Goal: Transaction & Acquisition: Book appointment/travel/reservation

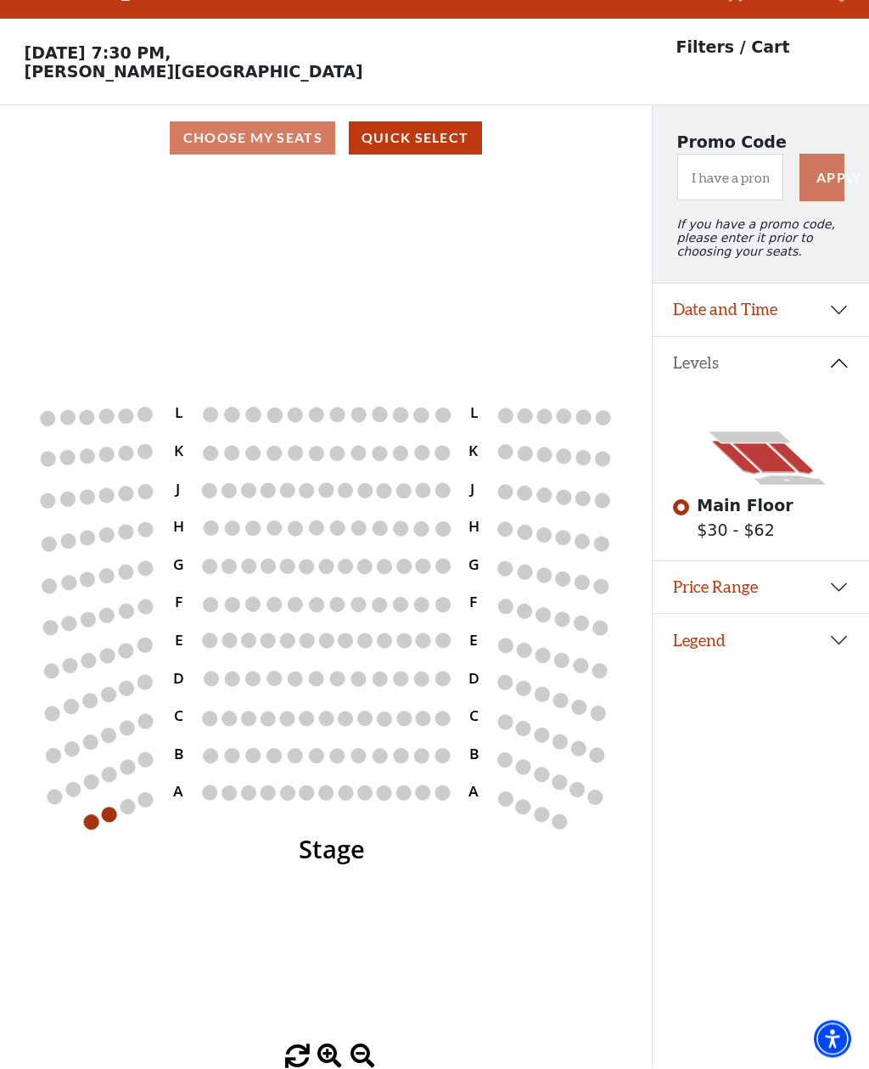
scroll to position [79, 0]
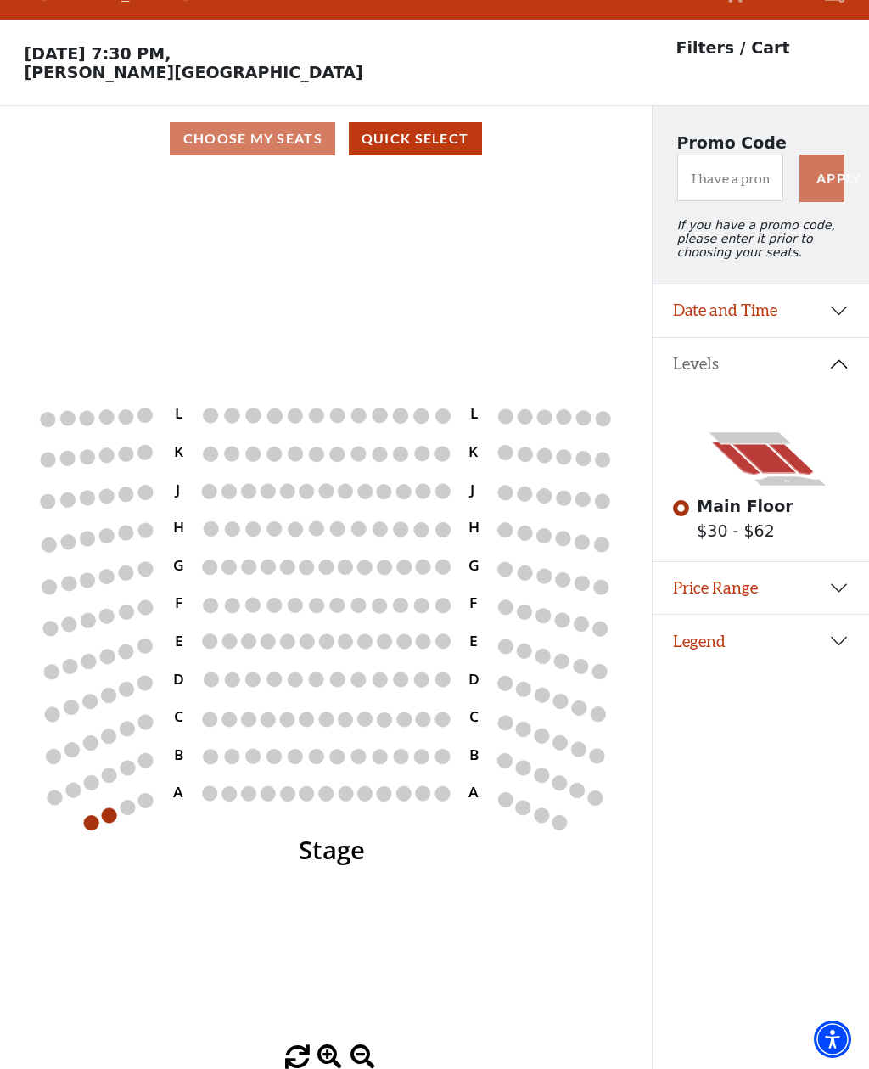
click at [107, 808] on circle at bounding box center [109, 815] width 14 height 14
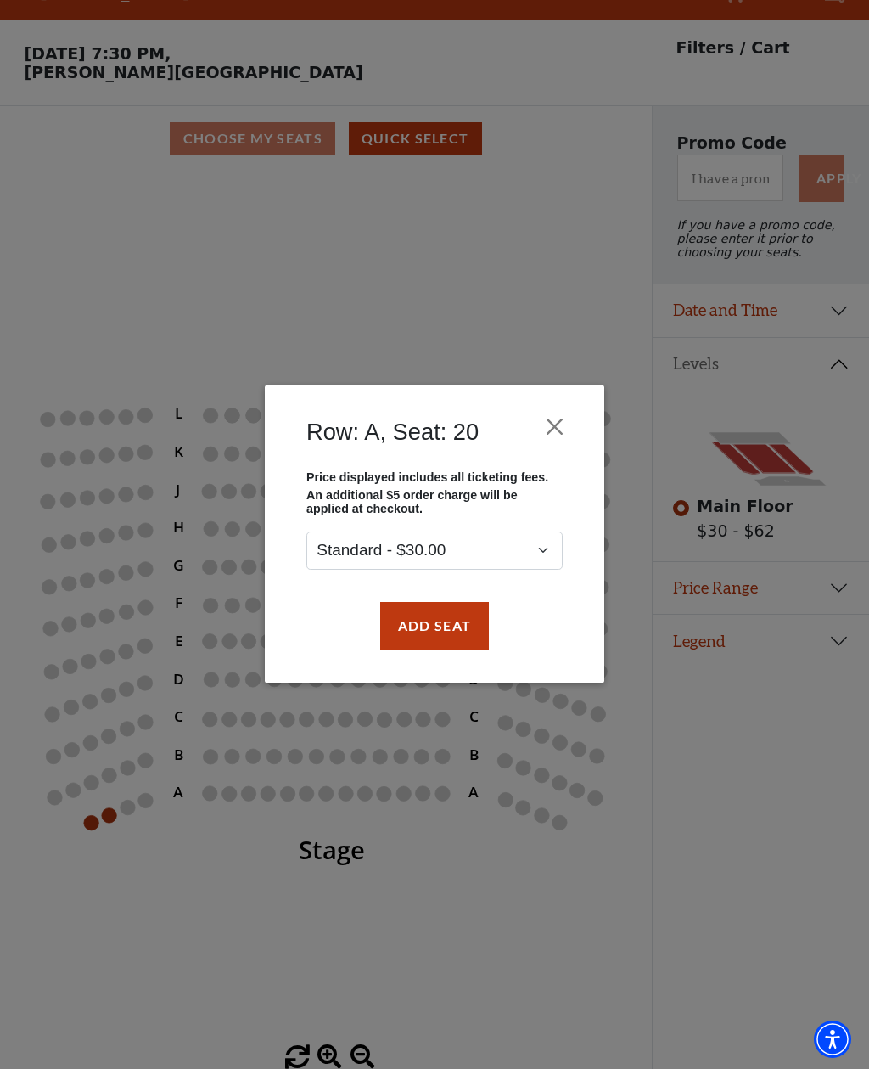
click at [89, 780] on div "Row: A, Seat: 20 Price displayed includes all ticketing fees. An additional $5 …" at bounding box center [434, 534] width 869 height 1069
click at [549, 427] on button "Close" at bounding box center [555, 427] width 32 height 32
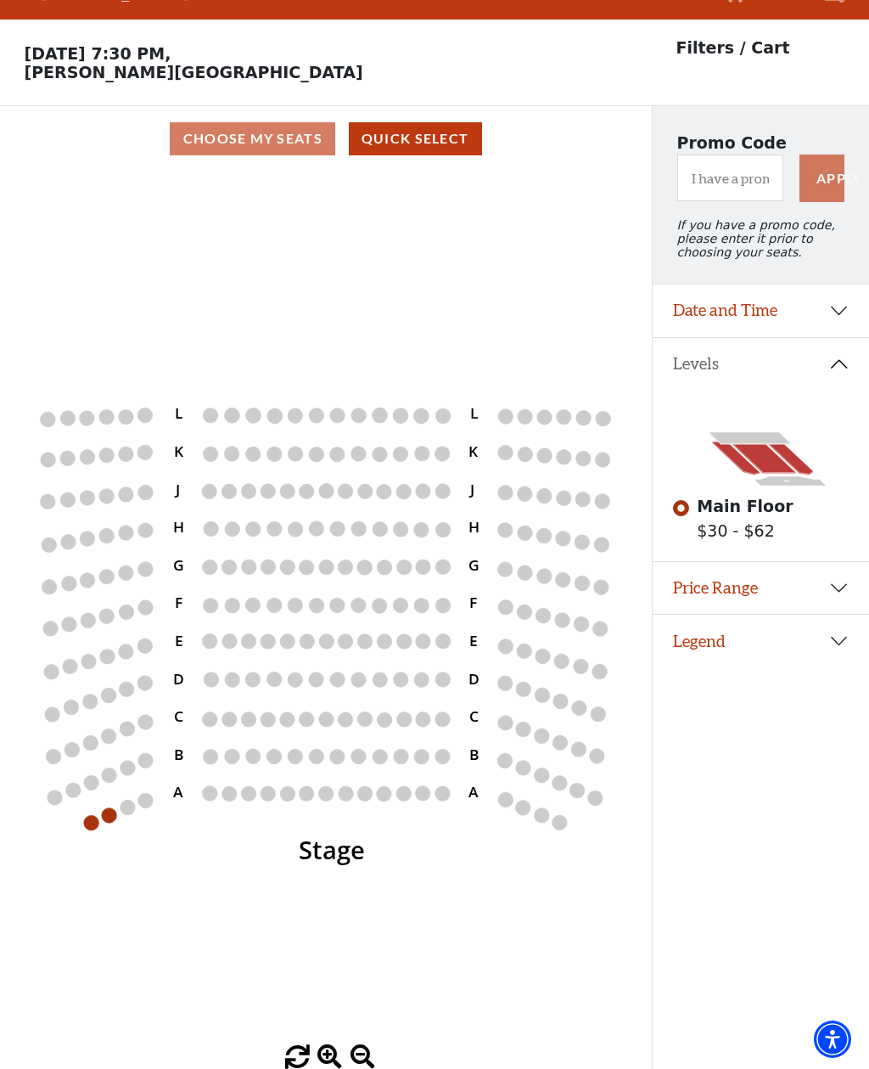
click at [836, 338] on button "Levels" at bounding box center [761, 364] width 217 height 53
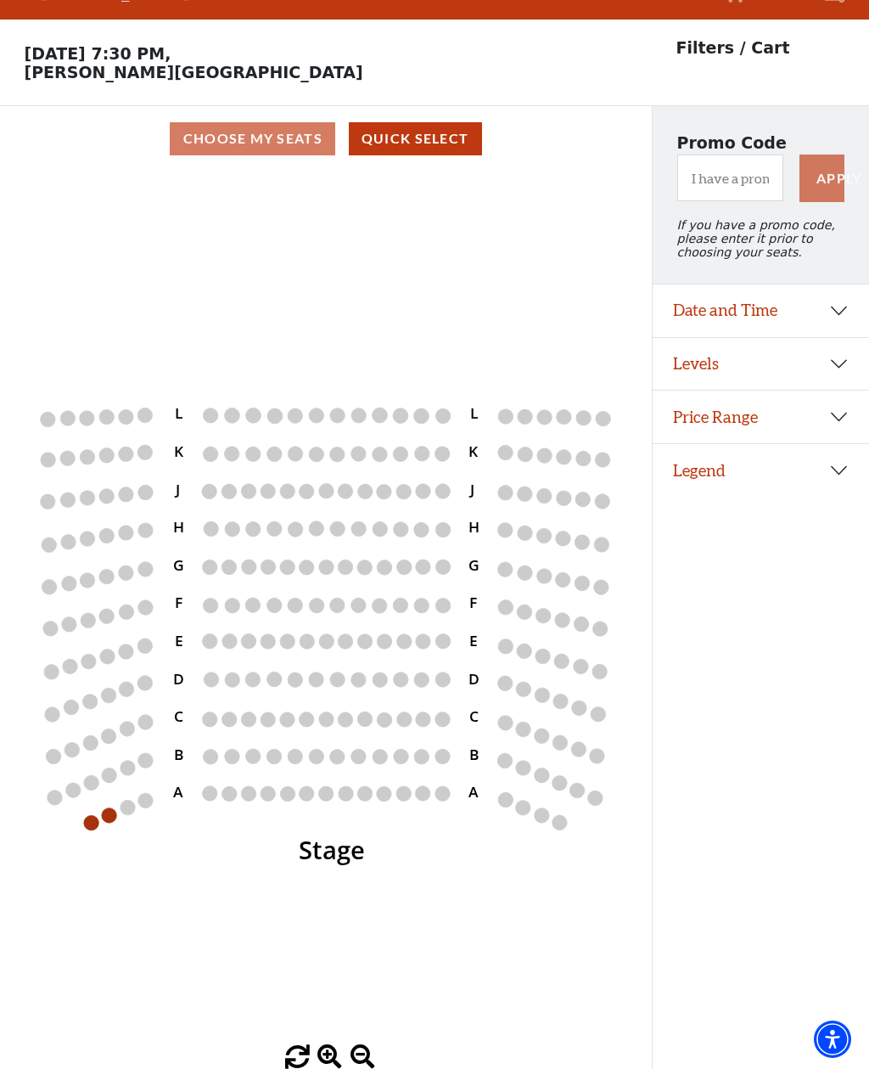
click at [834, 338] on button "Levels" at bounding box center [761, 364] width 217 height 53
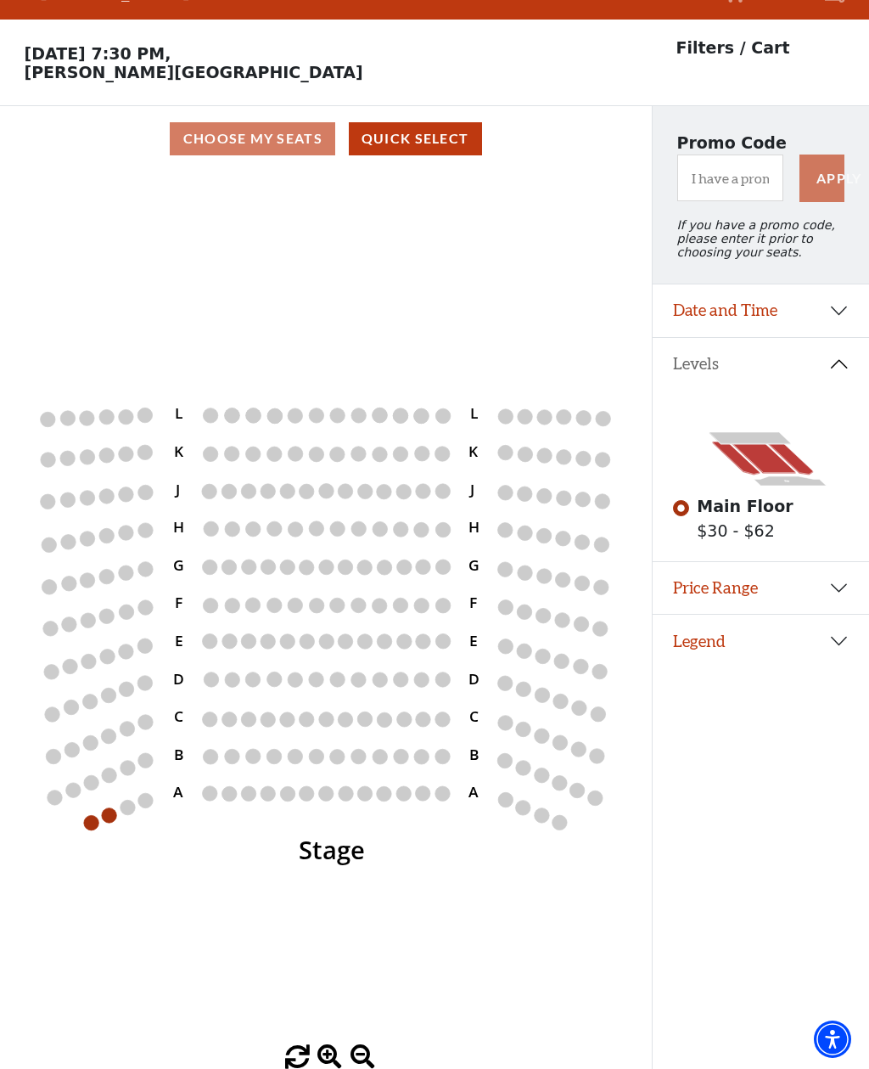
click at [115, 767] on icon "Stage L K J H G F E D C B A L K J H G F E D C B A" at bounding box center [325, 609] width 587 height 874
click at [107, 808] on circle at bounding box center [109, 815] width 14 height 14
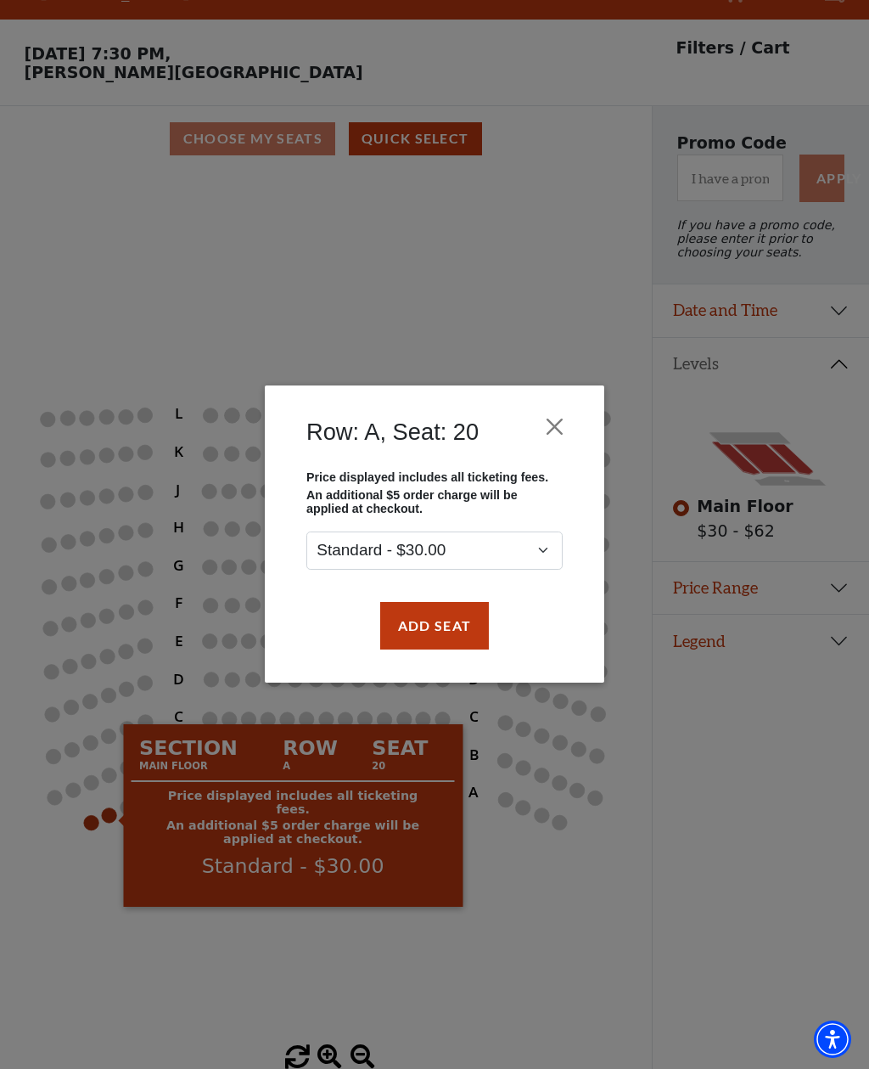
click at [183, 952] on div "Row: A, Seat: 20 Price displayed includes all ticketing fees. An additional $5 …" at bounding box center [434, 534] width 869 height 1069
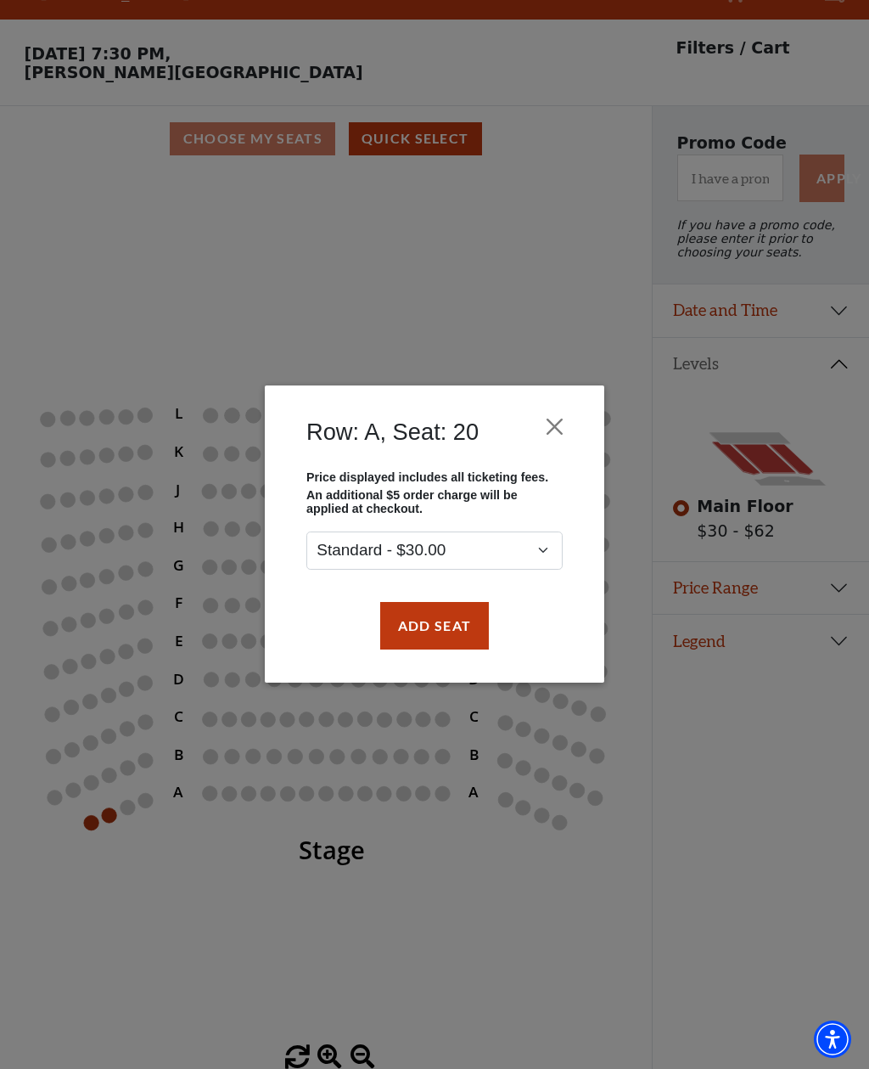
click at [571, 418] on button "Close" at bounding box center [555, 427] width 32 height 32
